Goal: Check status: Check status

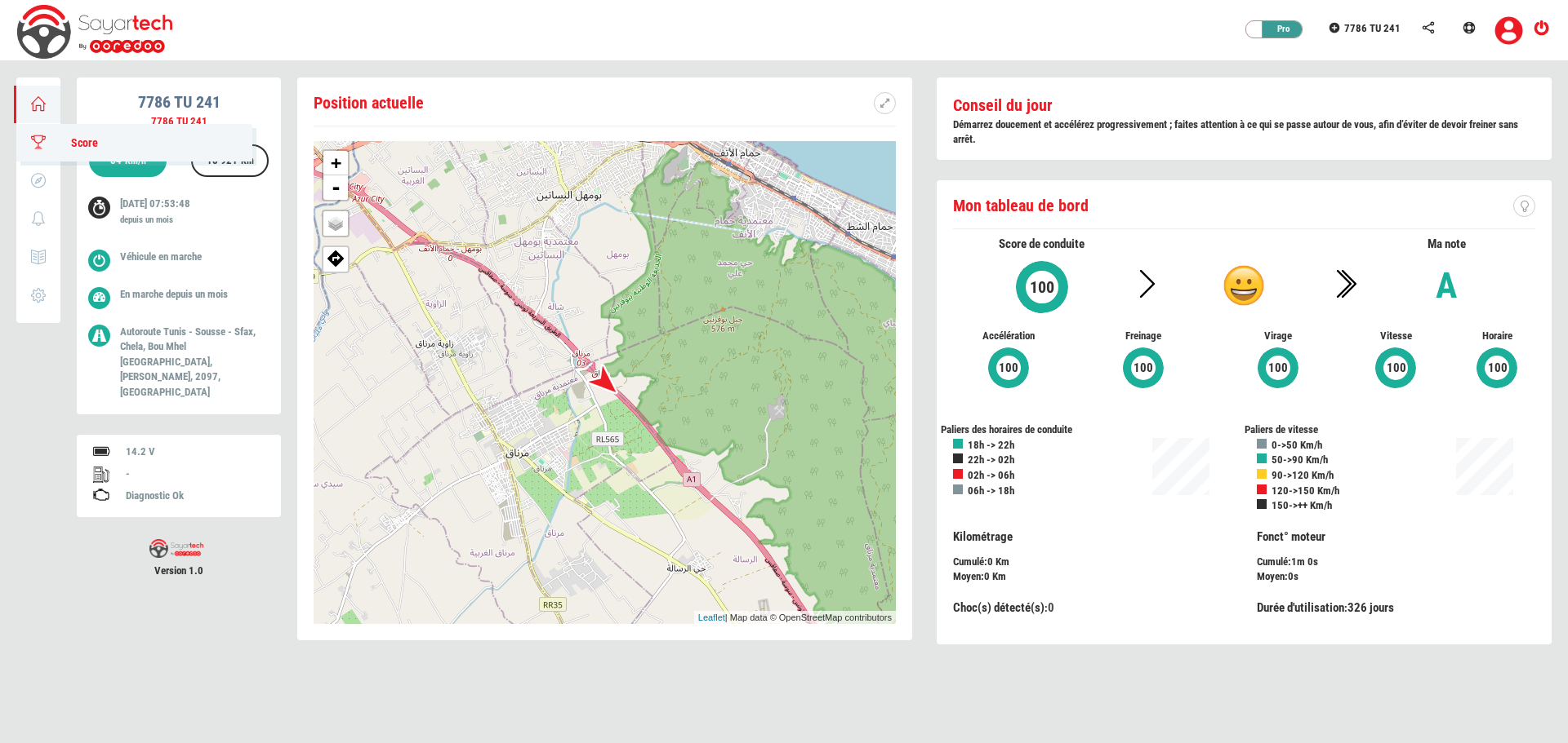
click at [36, 142] on icon at bounding box center [38, 142] width 19 height 12
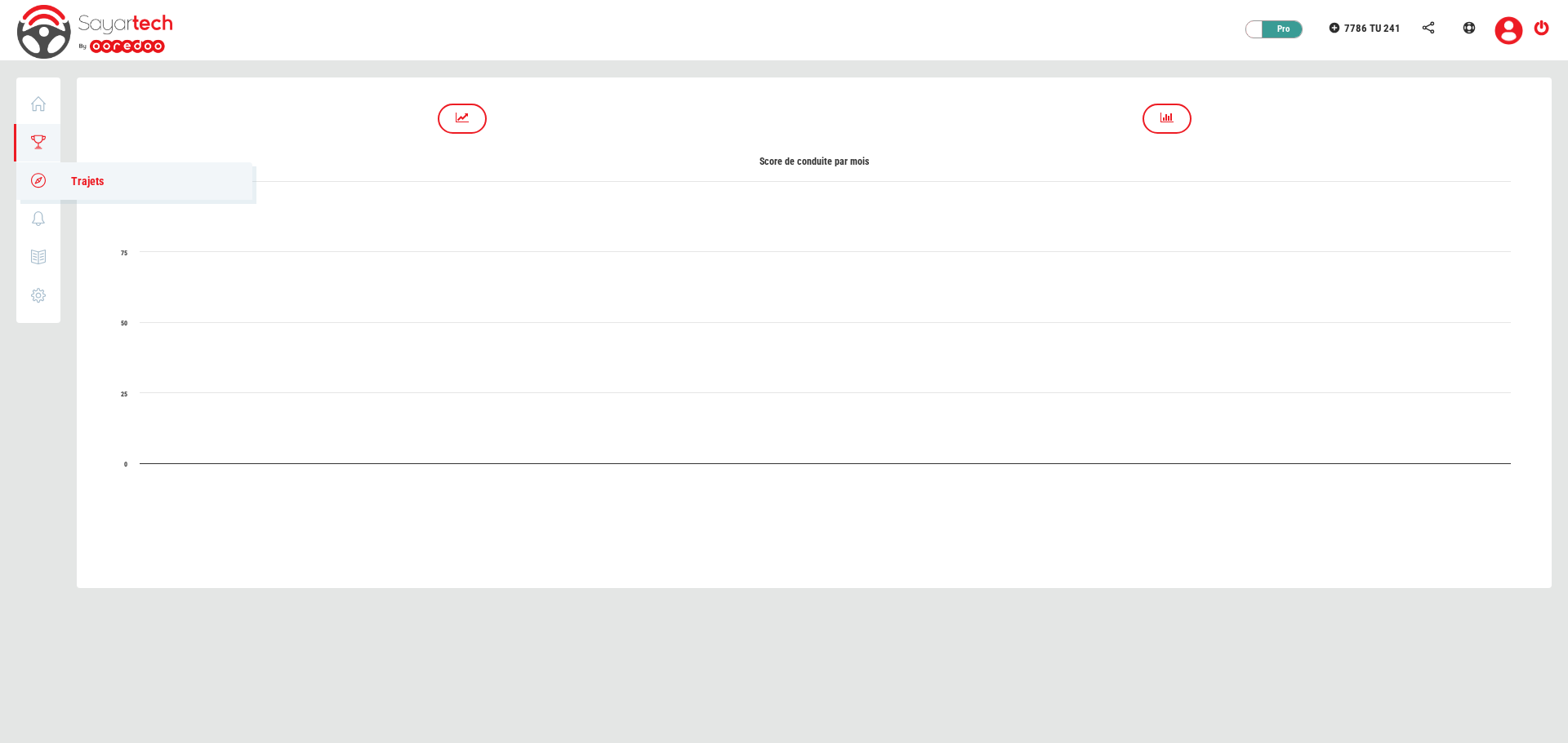
click at [33, 178] on icon at bounding box center [38, 180] width 19 height 12
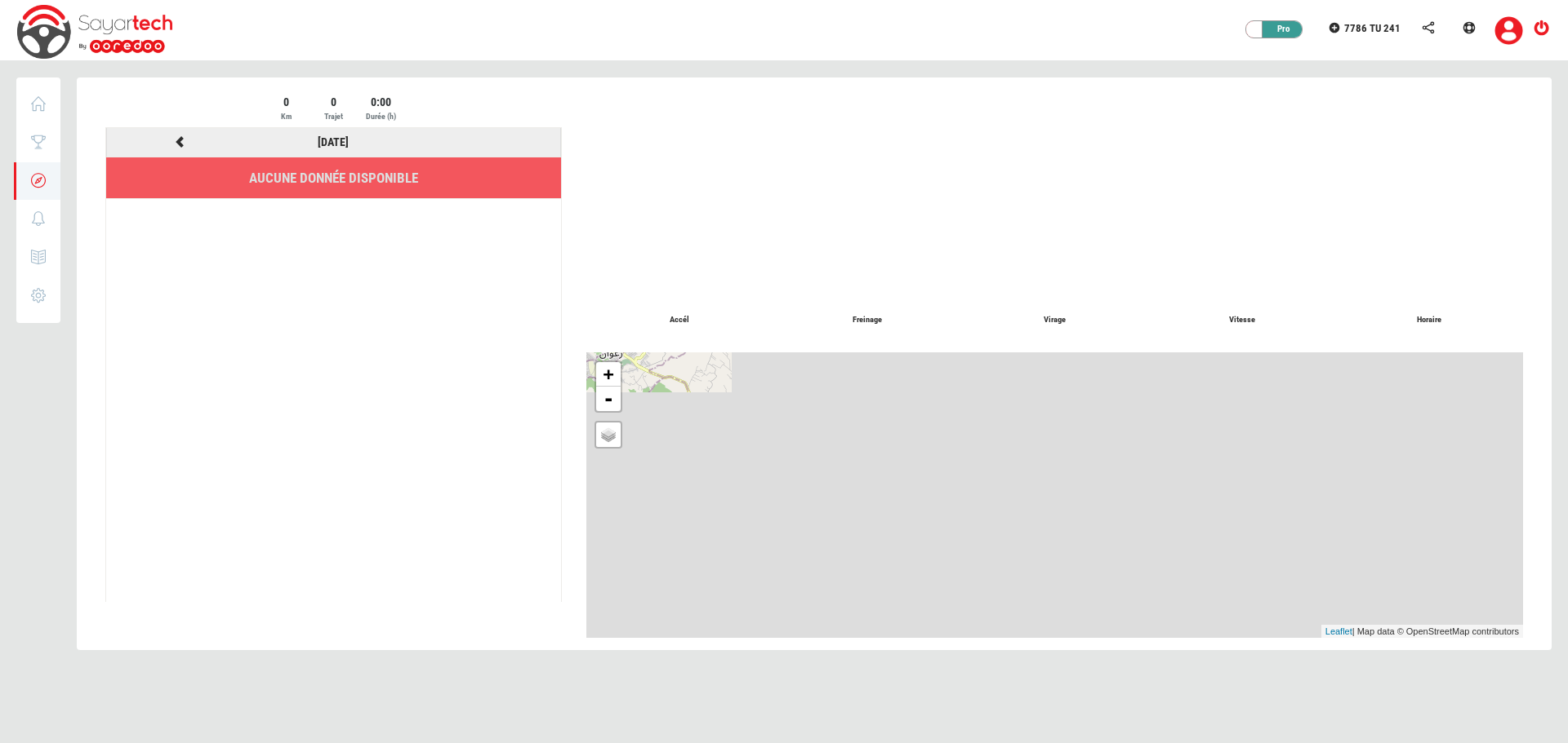
click at [180, 137] on icon at bounding box center [179, 142] width 15 height 12
click at [42, 108] on icon at bounding box center [38, 104] width 19 height 12
